Goal: Information Seeking & Learning: Learn about a topic

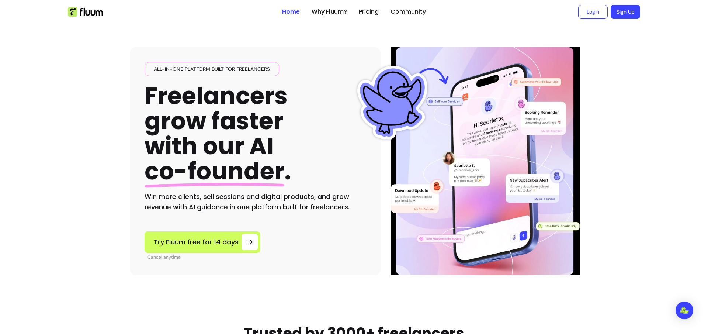
click at [232, 107] on h1 "Freelancers grow faster with our AI co-founder ." at bounding box center [218, 133] width 147 height 101
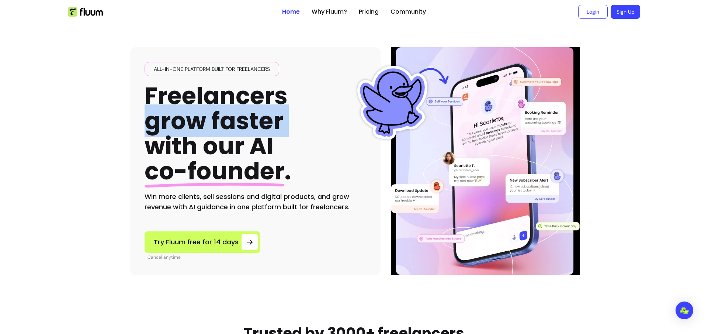
click at [232, 107] on h1 "Freelancers grow faster with our AI co-founder ." at bounding box center [218, 133] width 147 height 101
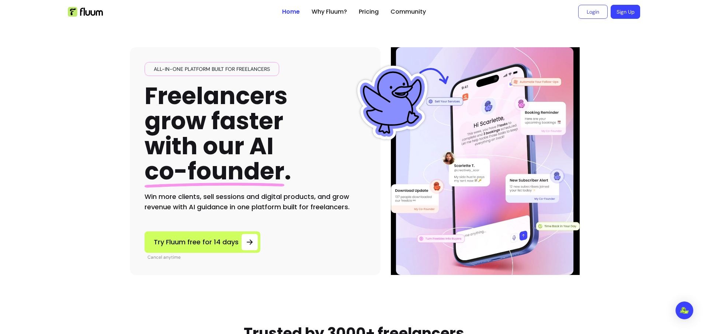
click at [325, 86] on div "All-in-one platform built for freelancers Freelancers grow faster with our AI c…" at bounding box center [255, 137] width 221 height 150
drag, startPoint x: 147, startPoint y: 66, endPoint x: 303, endPoint y: 61, distance: 156.8
click at [303, 61] on div "All-in-one platform built for freelancers Freelancers grow faster with our AI c…" at bounding box center [255, 160] width 251 height 227
click at [304, 61] on div "All-in-one platform built for freelancers Freelancers grow faster with our AI c…" at bounding box center [255, 160] width 251 height 227
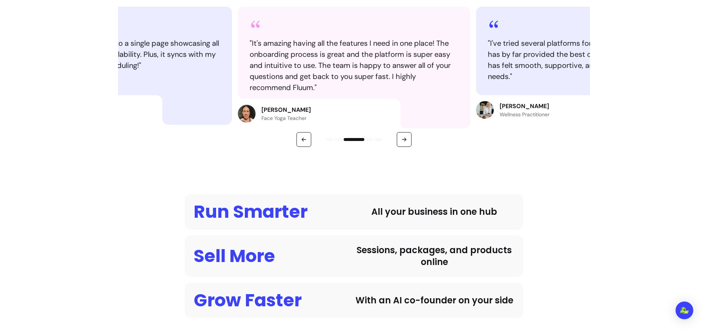
scroll to position [369, 0]
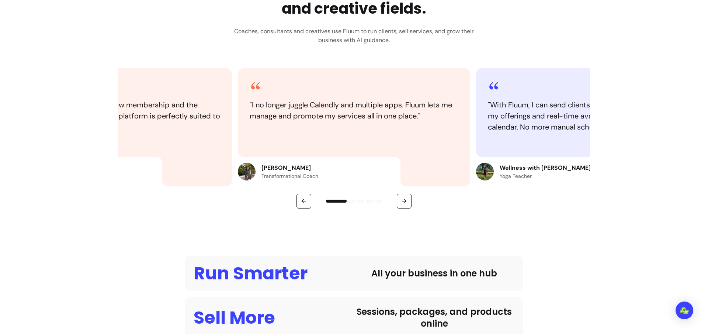
click at [352, 112] on blockquote "" I no longer juggle Calendly and multiple apps. Fluum lets me manage and promo…" at bounding box center [354, 110] width 209 height 22
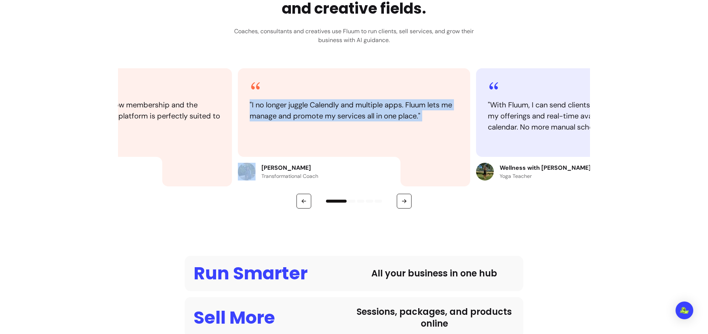
click at [352, 112] on blockquote "" I no longer juggle Calendly and multiple apps. Fluum lets me manage and promo…" at bounding box center [354, 110] width 209 height 22
click at [443, 80] on div "" I no longer juggle Calendly and multiple apps. Fluum lets me manage and promo…" at bounding box center [354, 112] width 232 height 88
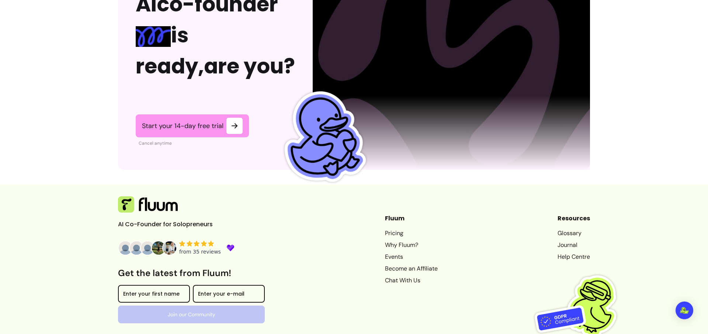
scroll to position [1831, 0]
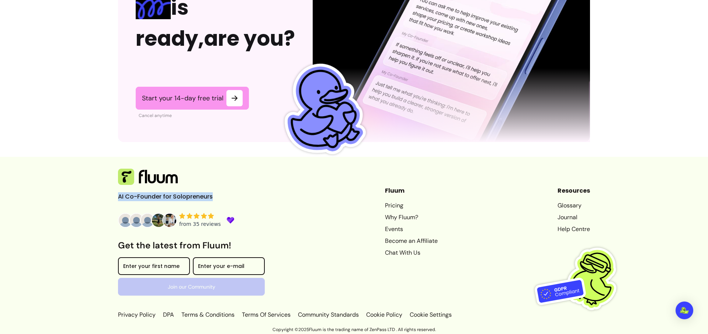
drag, startPoint x: 209, startPoint y: 197, endPoint x: 102, endPoint y: 194, distance: 106.9
click at [102, 194] on footer "AI Co-Founder for Solopreneurs Get the latest from Fluum! Enter your first name…" at bounding box center [354, 241] width 708 height 168
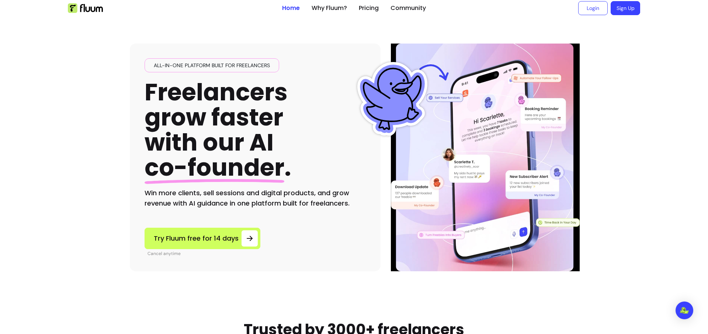
scroll to position [0, 0]
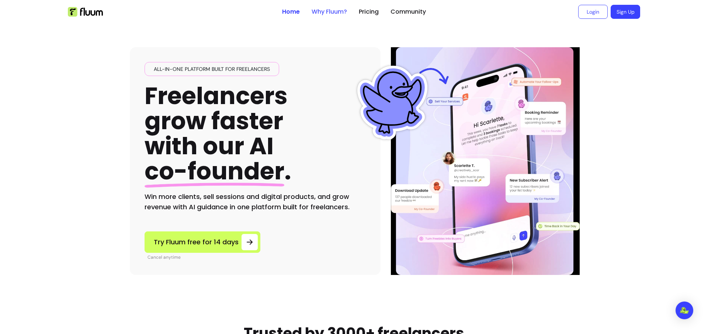
click at [334, 10] on link "Why Fluum?" at bounding box center [329, 11] width 35 height 9
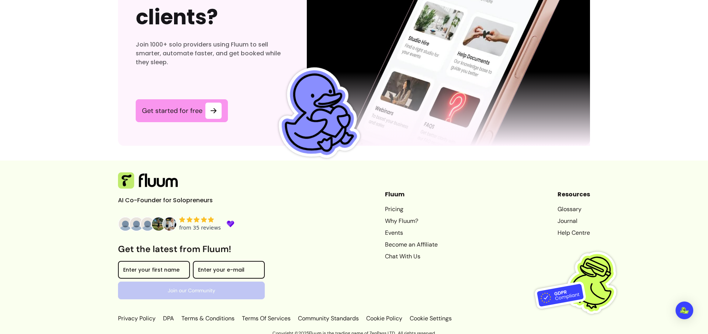
scroll to position [2286, 0]
